Goal: Transaction & Acquisition: Obtain resource

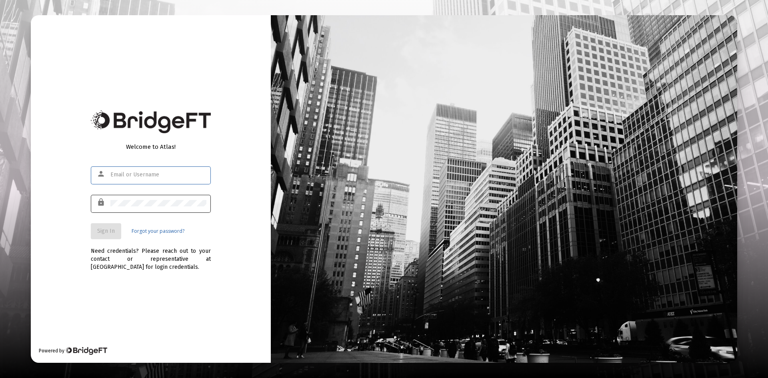
type input "[PERSON_NAME][EMAIL_ADDRESS][DOMAIN_NAME]"
click at [111, 227] on button "Sign In" at bounding box center [106, 231] width 30 height 16
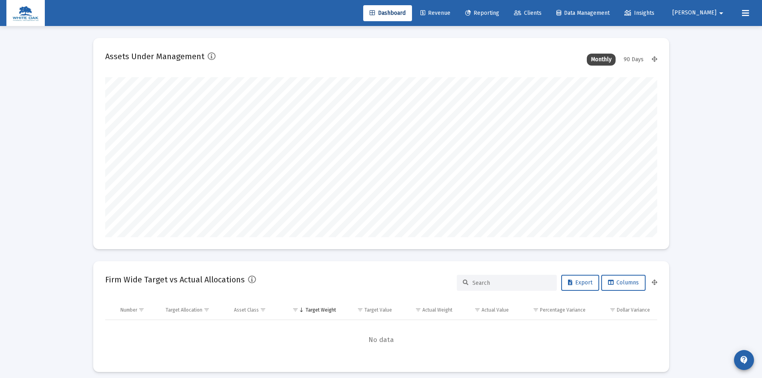
scroll to position [160, 552]
type input "[DATE]"
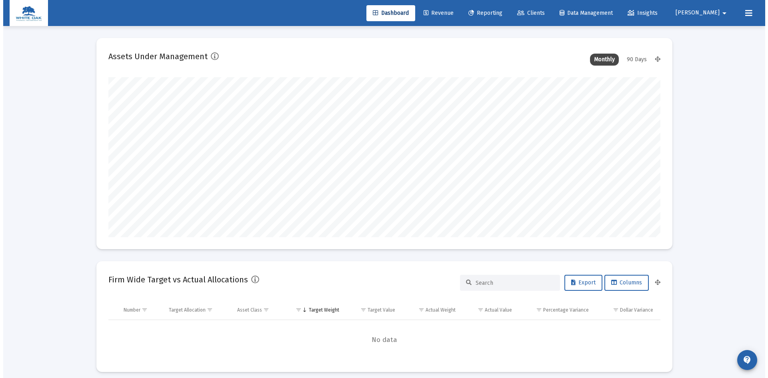
scroll to position [160, 297]
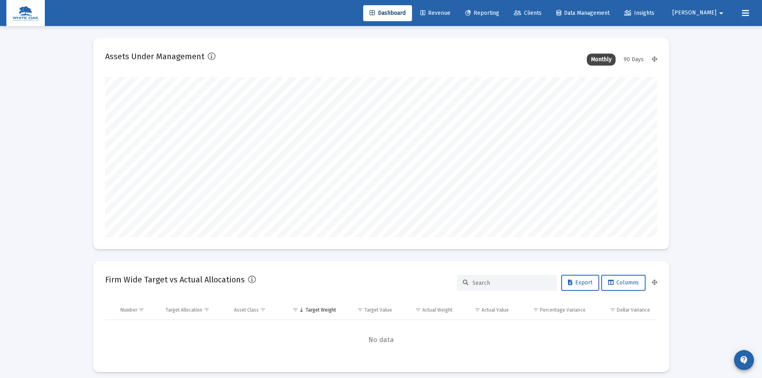
click at [499, 10] on span "Reporting" at bounding box center [482, 13] width 34 height 7
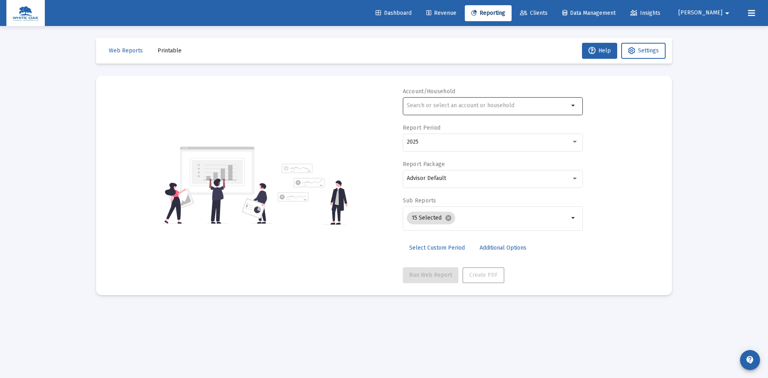
click at [434, 104] on input "text" at bounding box center [488, 105] width 162 height 6
type input "b"
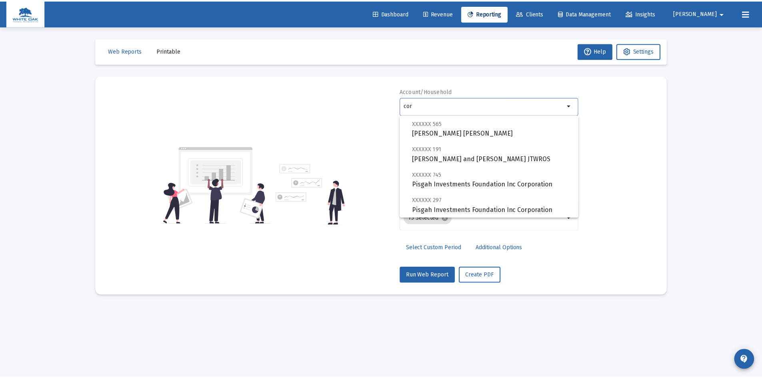
scroll to position [525, 0]
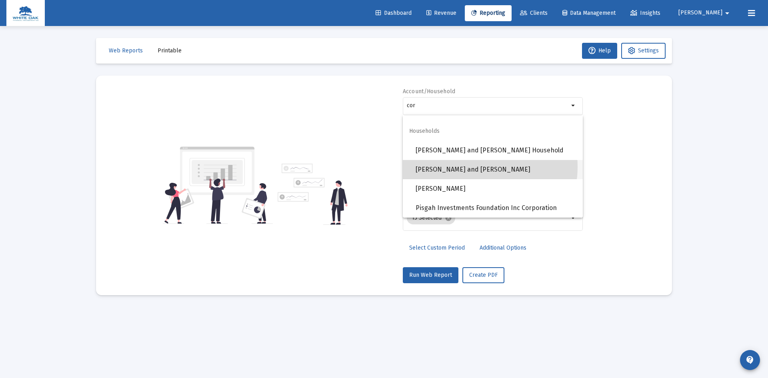
click at [475, 167] on span "[PERSON_NAME] and [PERSON_NAME]" at bounding box center [495, 169] width 161 height 19
type input "[PERSON_NAME] and [PERSON_NAME]"
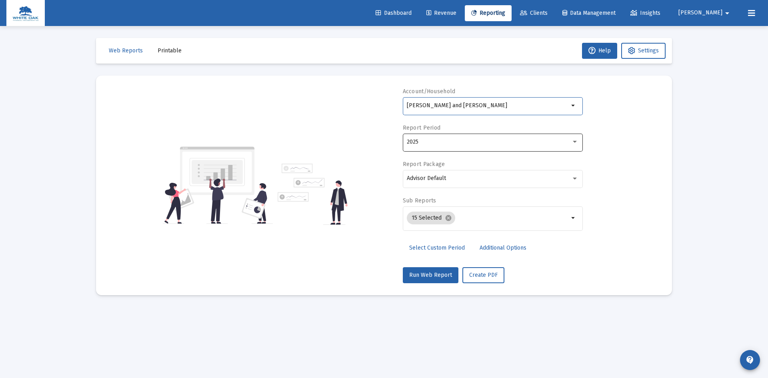
click at [443, 139] on div "2025" at bounding box center [489, 142] width 164 height 6
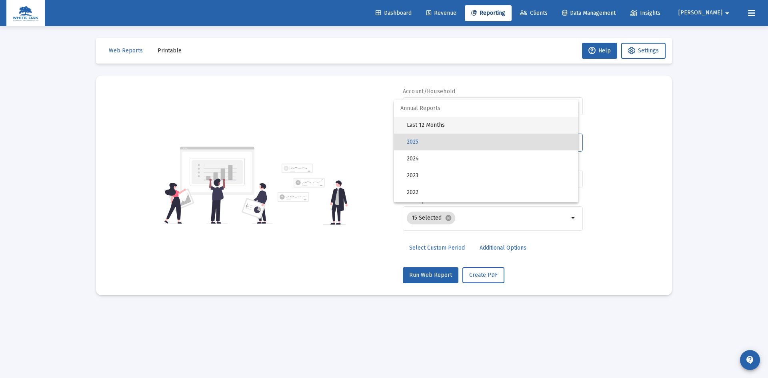
click at [429, 121] on span "Last 12 Months" at bounding box center [489, 125] width 165 height 17
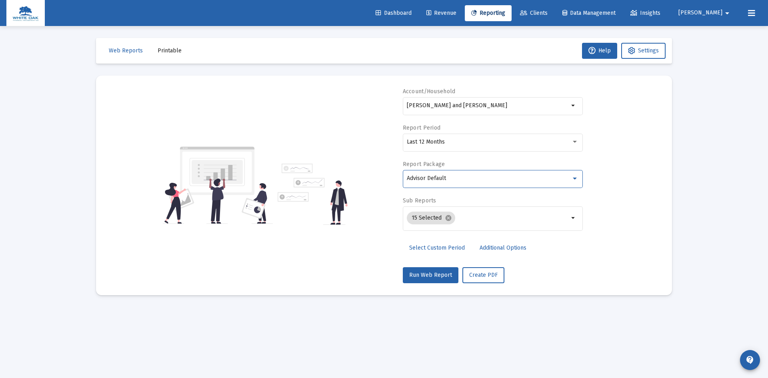
click at [446, 177] on div "Advisor Default" at bounding box center [489, 178] width 164 height 6
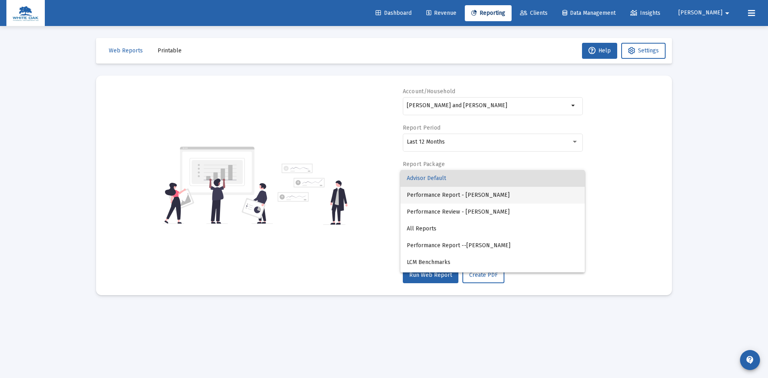
click at [445, 195] on span "Performance Report - [PERSON_NAME]" at bounding box center [493, 195] width 172 height 17
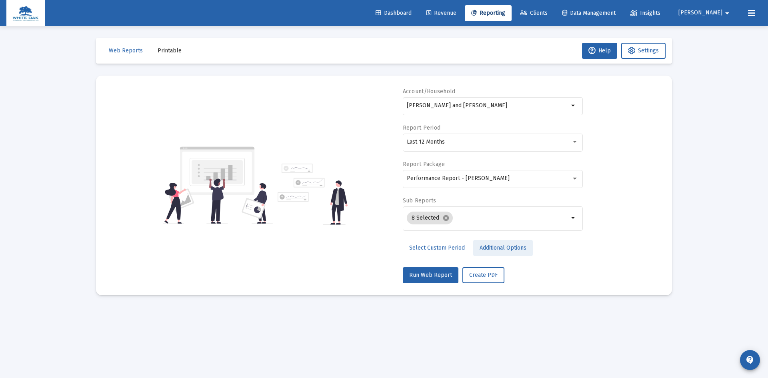
click at [491, 244] on link "Additional Options" at bounding box center [503, 248] width 60 height 16
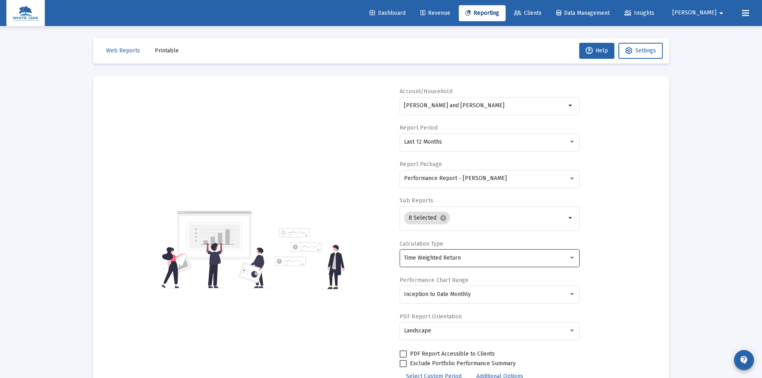
click at [481, 262] on div "Time Weighted Return" at bounding box center [490, 258] width 172 height 20
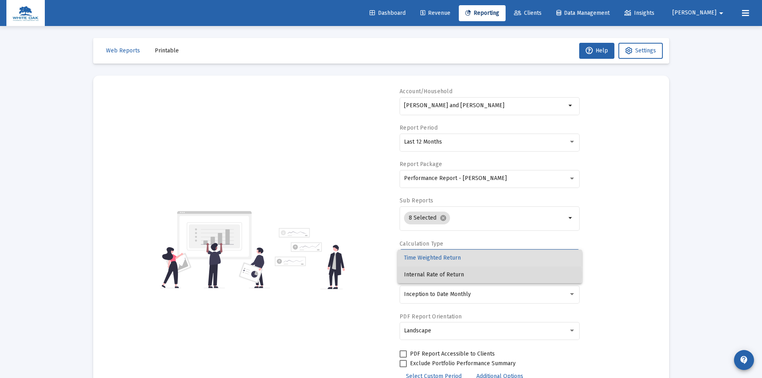
click at [443, 275] on span "Internal Rate of Return" at bounding box center [490, 274] width 172 height 17
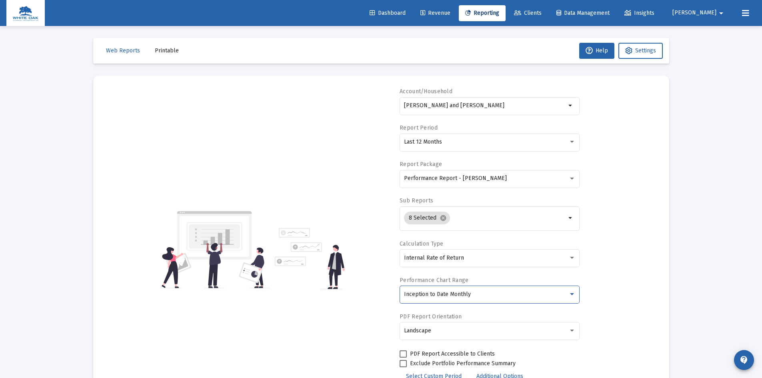
click at [443, 294] on span "Inception to Date Monthly" at bounding box center [437, 294] width 67 height 7
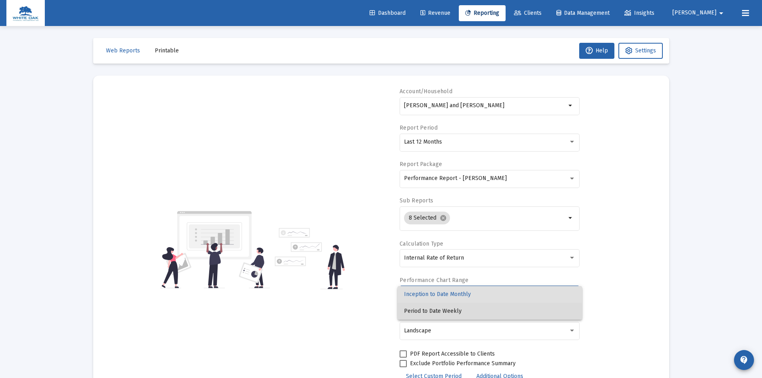
click at [435, 314] on span "Period to Date Weekly" at bounding box center [490, 311] width 172 height 17
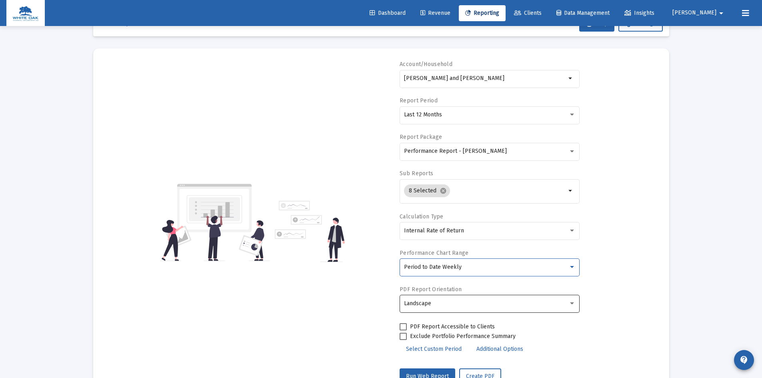
scroll to position [58, 0]
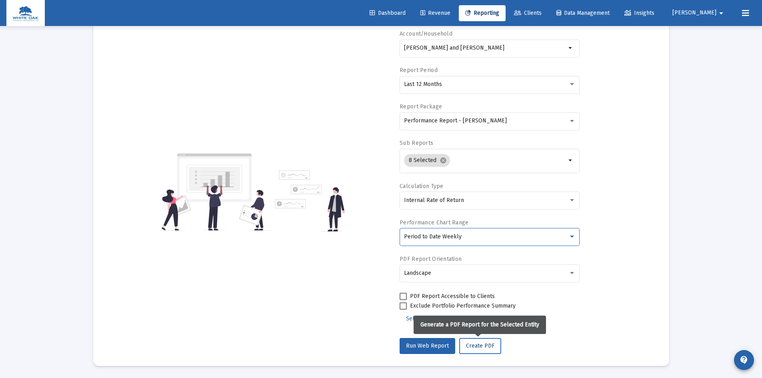
click at [480, 346] on span "Create PDF" at bounding box center [480, 345] width 28 height 7
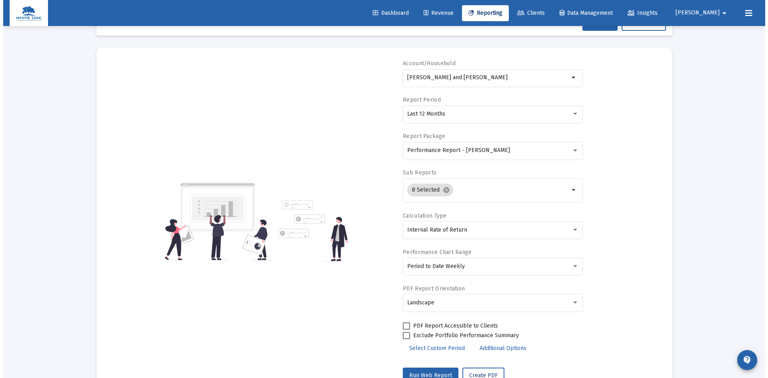
scroll to position [0, 0]
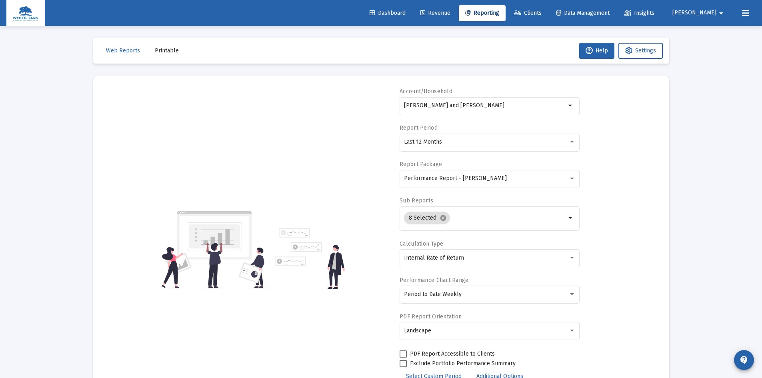
click at [158, 51] on span "Printable" at bounding box center [167, 50] width 24 height 7
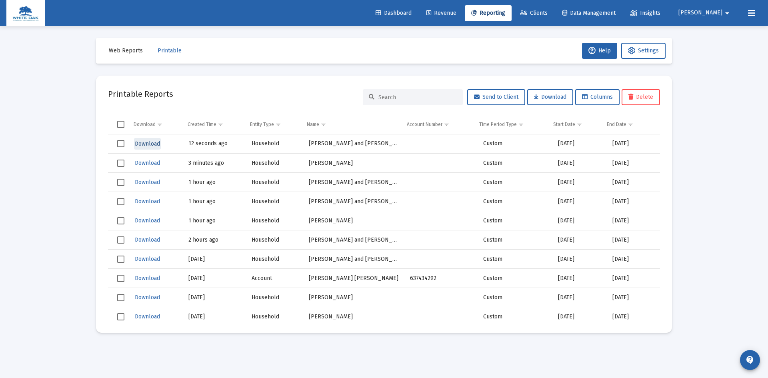
click at [146, 144] on span "Download" at bounding box center [147, 143] width 25 height 7
click at [144, 144] on span "Download" at bounding box center [147, 143] width 25 height 7
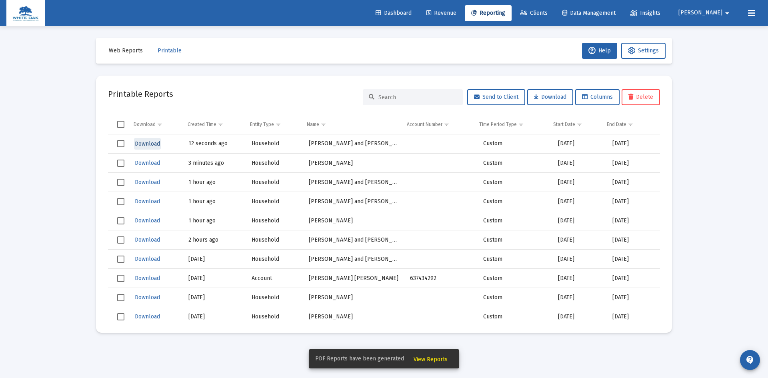
click at [140, 142] on span "Download" at bounding box center [147, 143] width 25 height 7
